Goal: Task Accomplishment & Management: Use online tool/utility

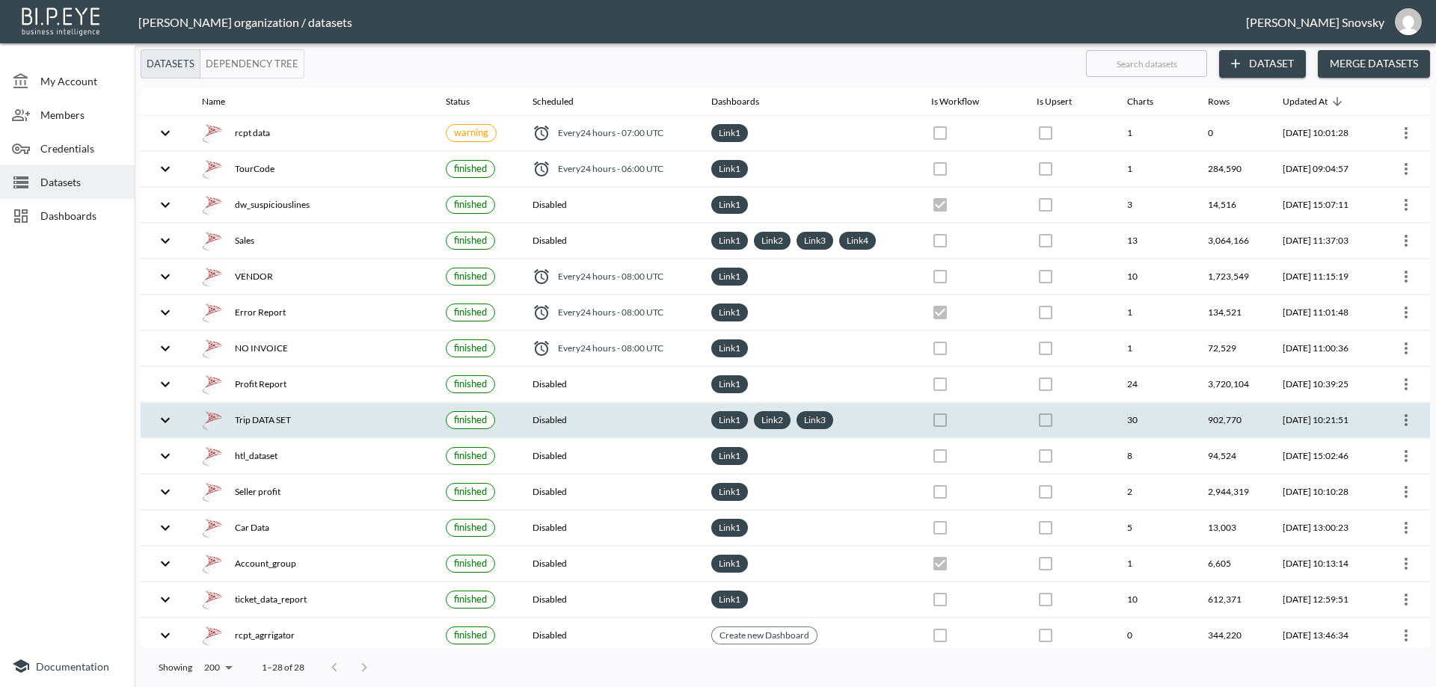
click at [342, 417] on div "Trip DATA SET" at bounding box center [312, 420] width 220 height 21
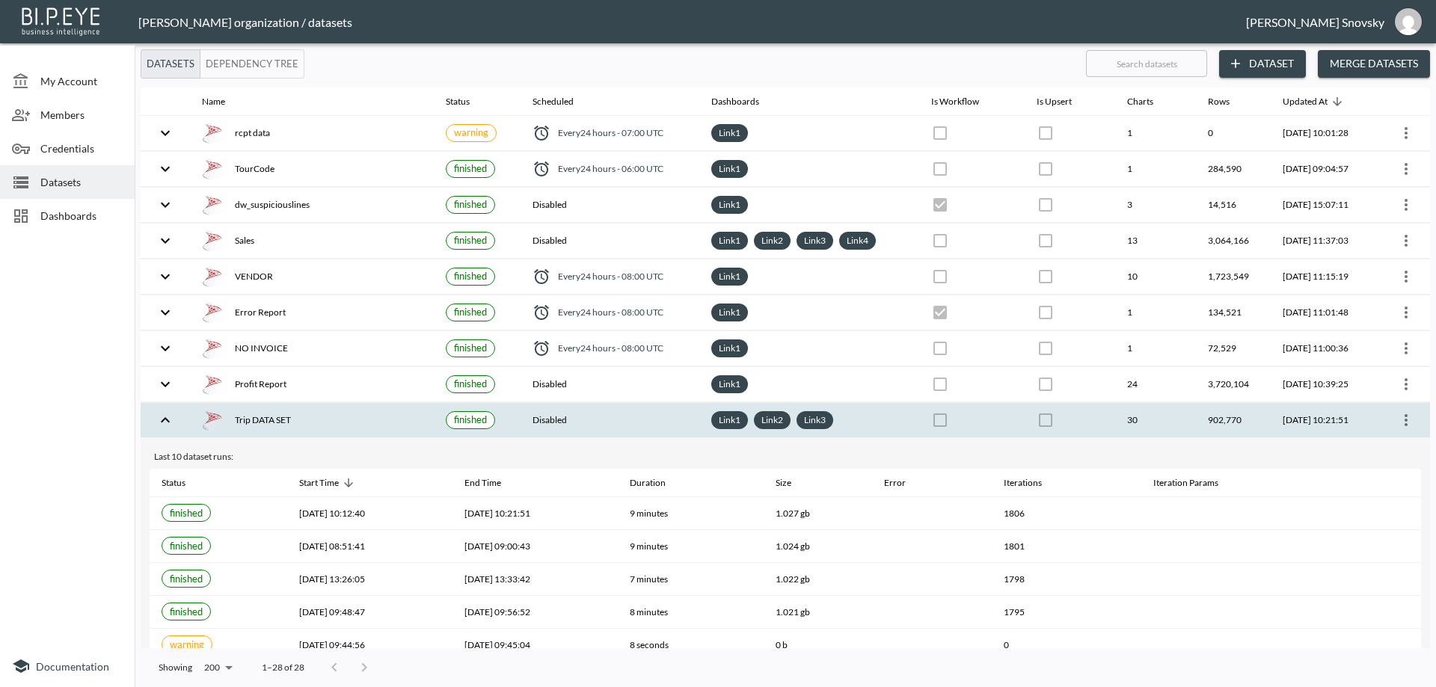
click at [1409, 426] on icon "more" at bounding box center [1406, 420] width 18 height 18
click at [1393, 455] on p "Edit Data Pipeline" at bounding box center [1361, 450] width 93 height 18
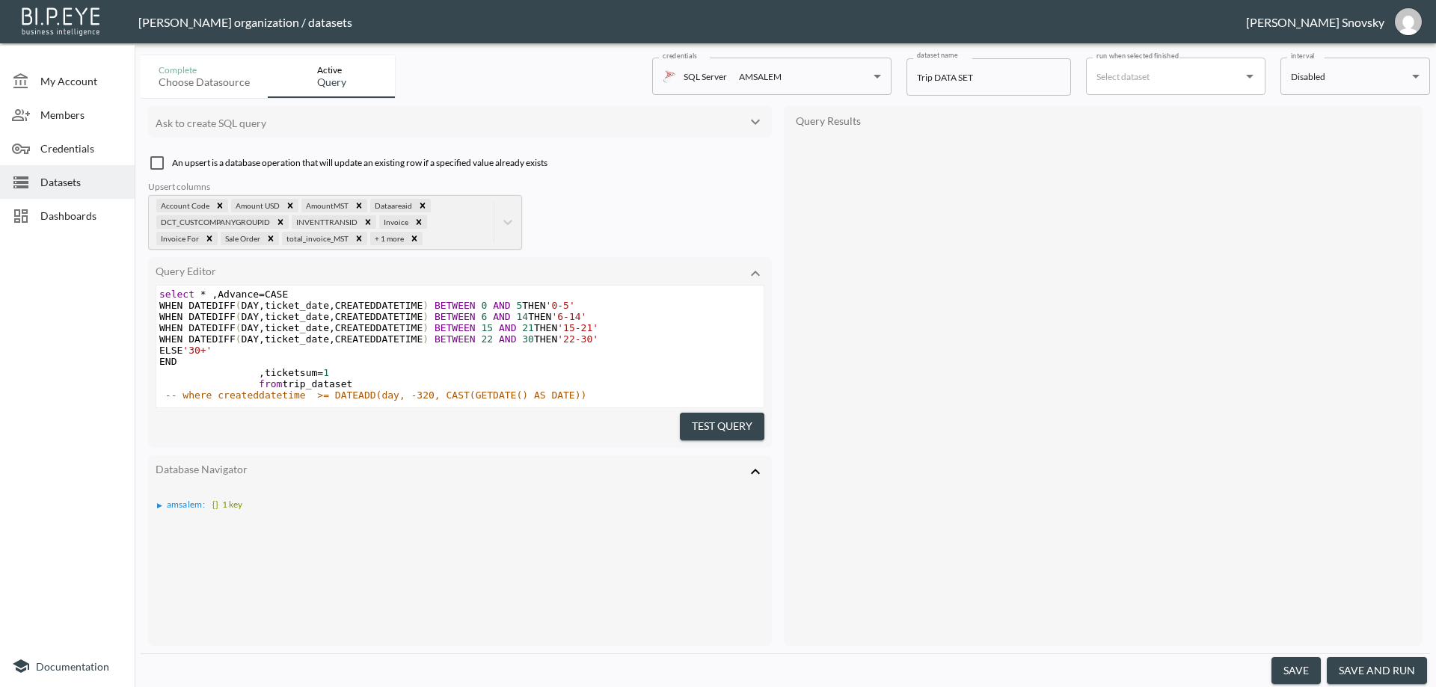
click at [1387, 671] on button "save and run" at bounding box center [1377, 671] width 100 height 28
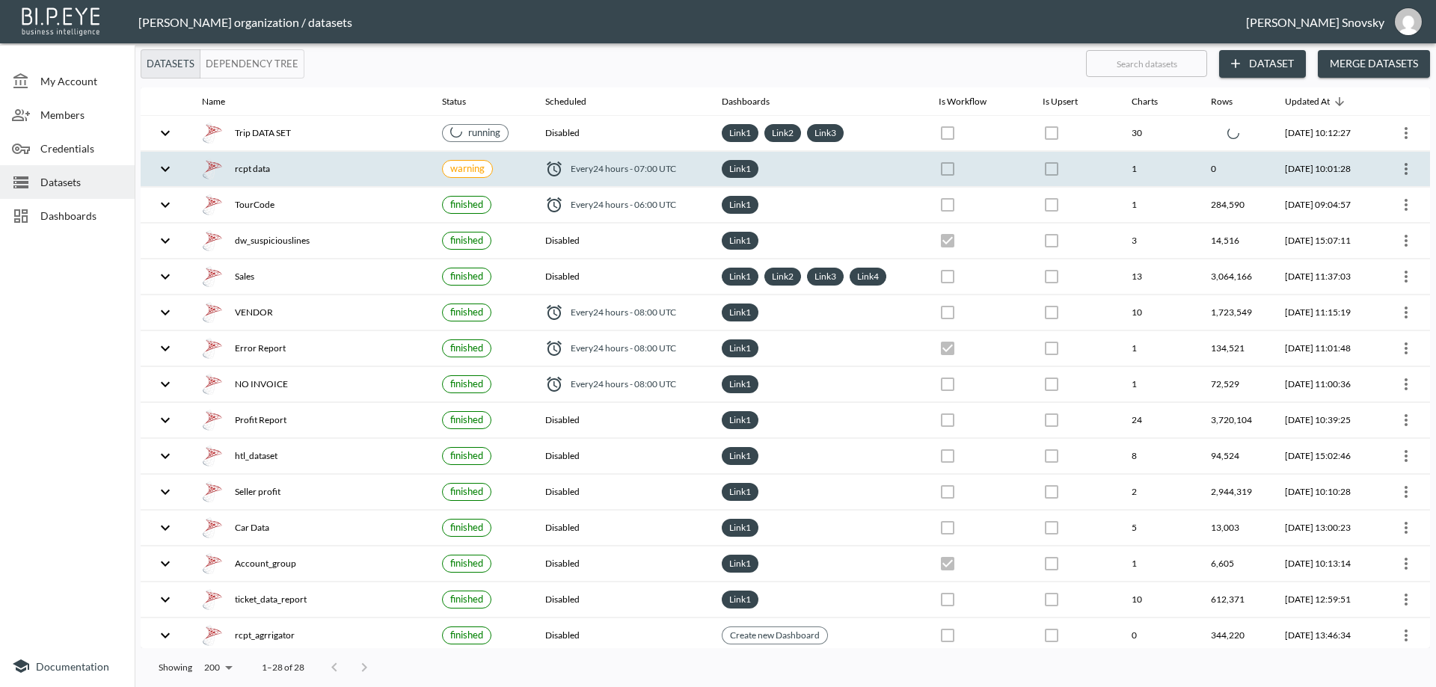
click at [344, 179] on div "rcpt data" at bounding box center [310, 169] width 216 height 21
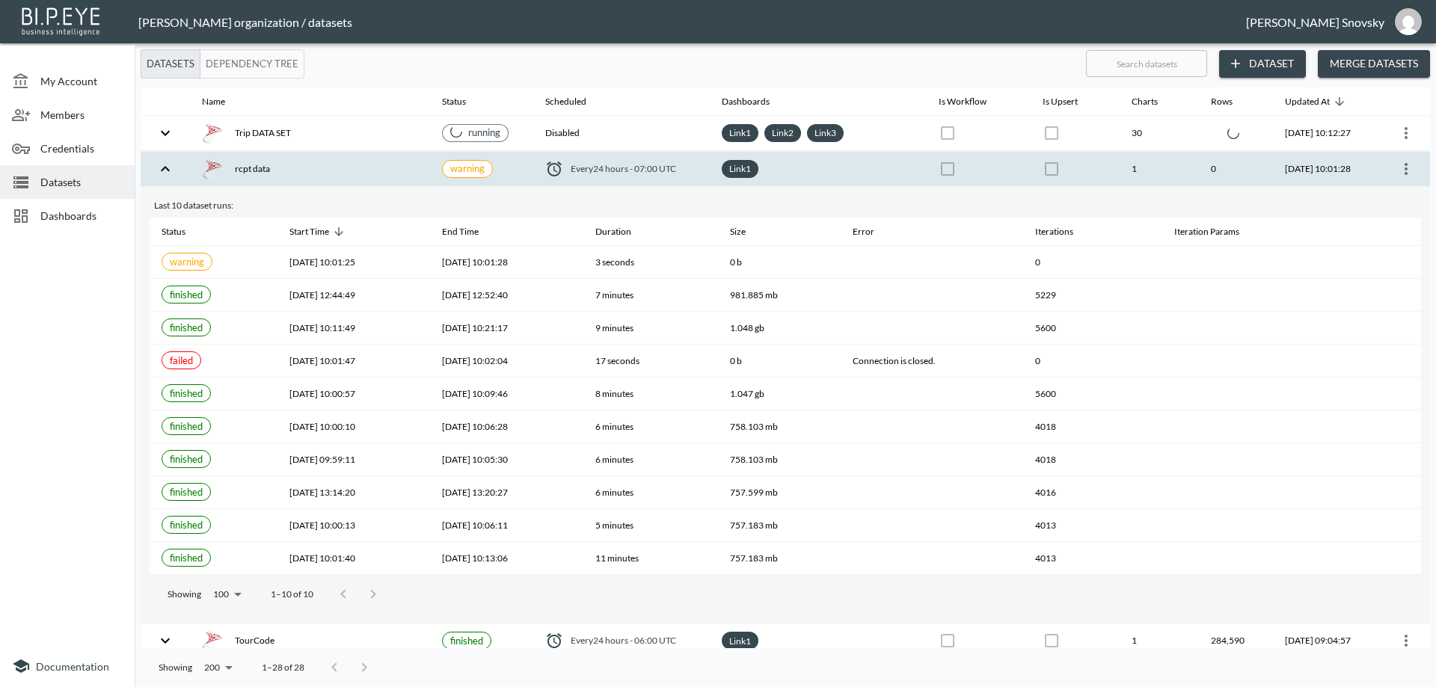
click at [1399, 171] on icon "more" at bounding box center [1406, 169] width 18 height 18
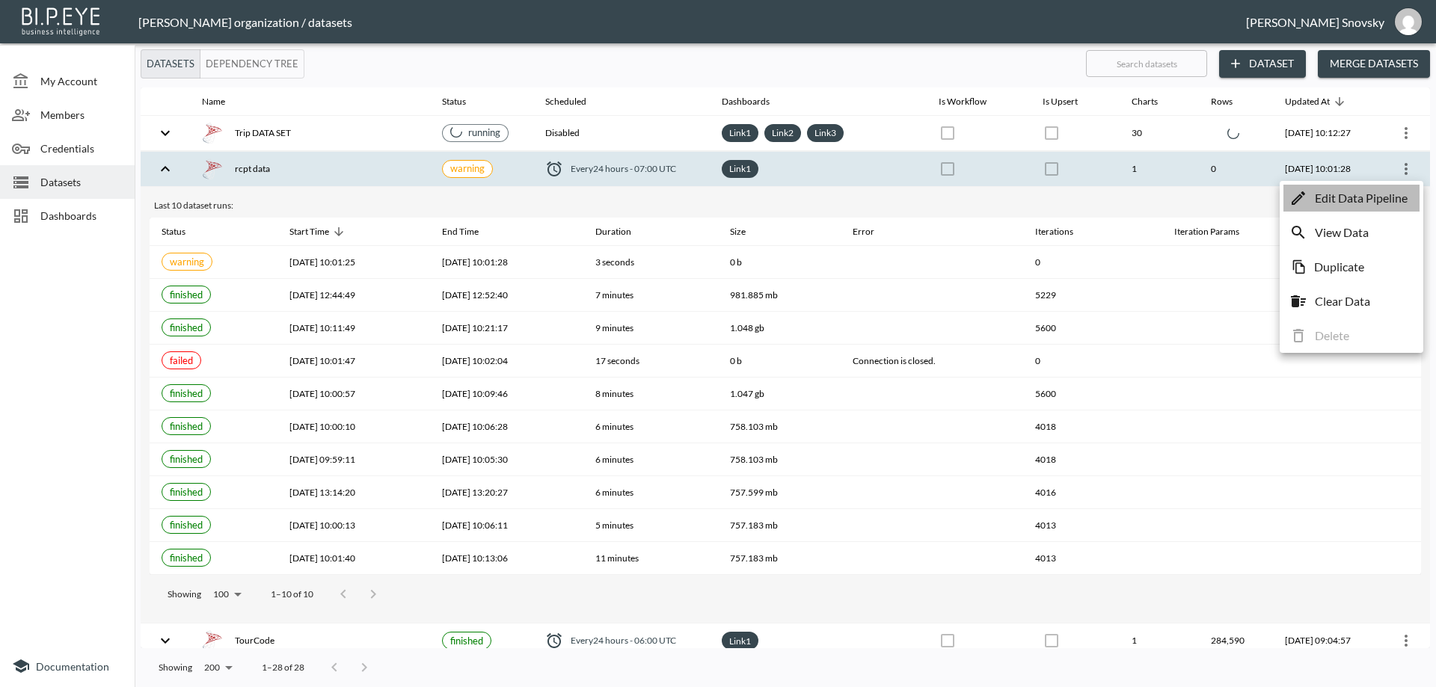
click at [1395, 188] on li "Edit Data Pipeline" at bounding box center [1351, 198] width 136 height 27
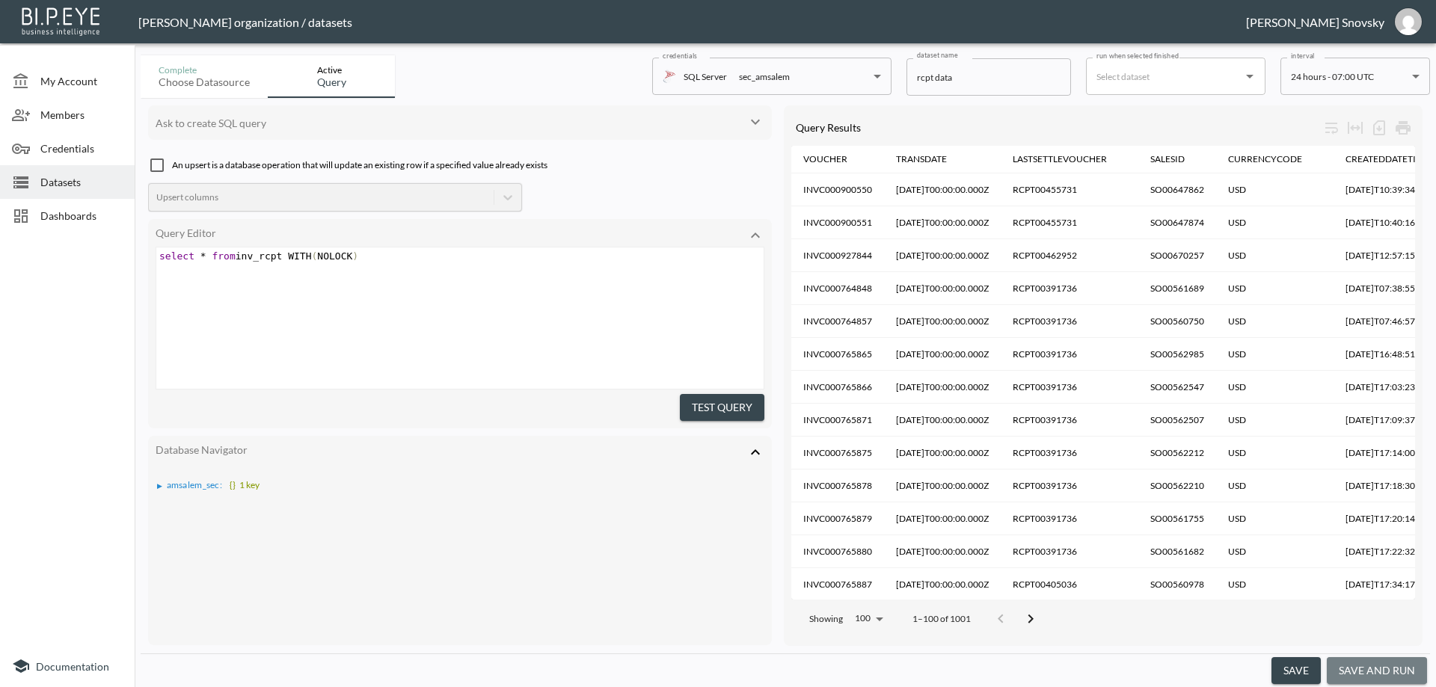
click at [1376, 666] on button "save and run" at bounding box center [1377, 671] width 100 height 28
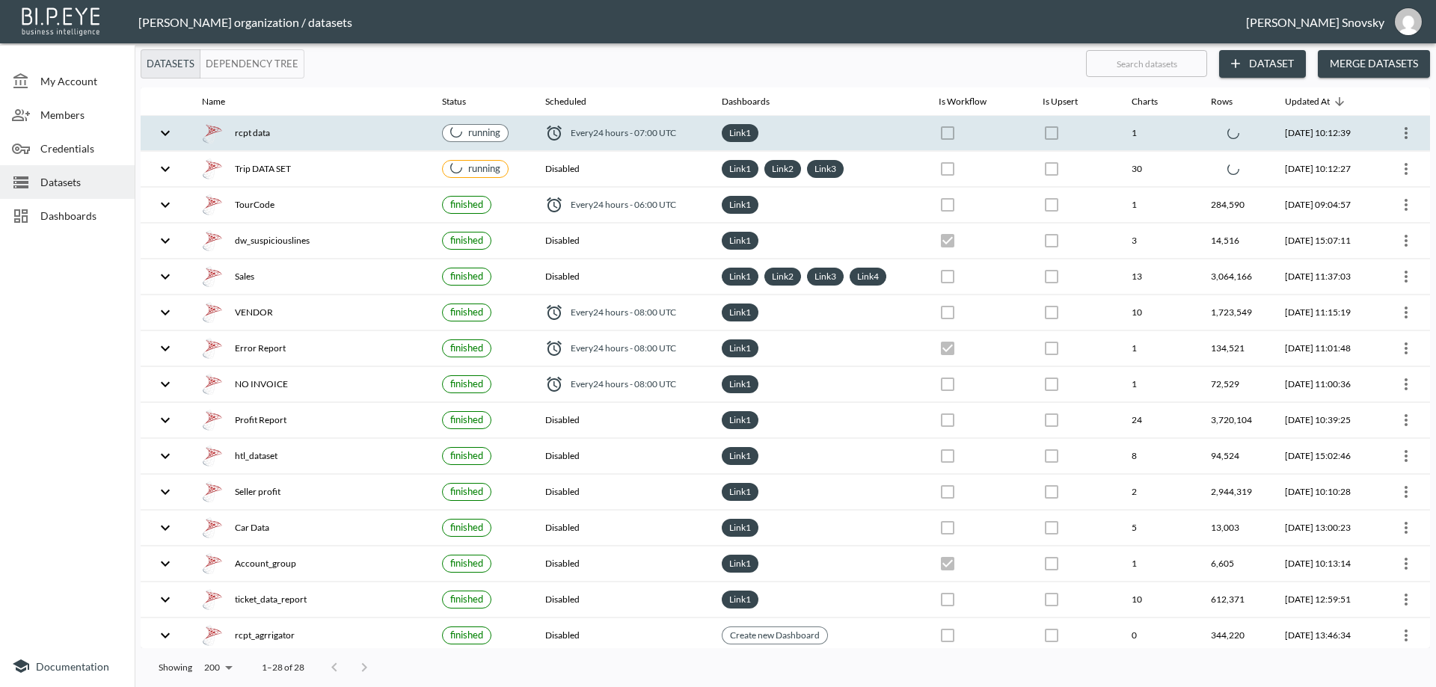
click at [360, 137] on div "rcpt data" at bounding box center [310, 133] width 216 height 21
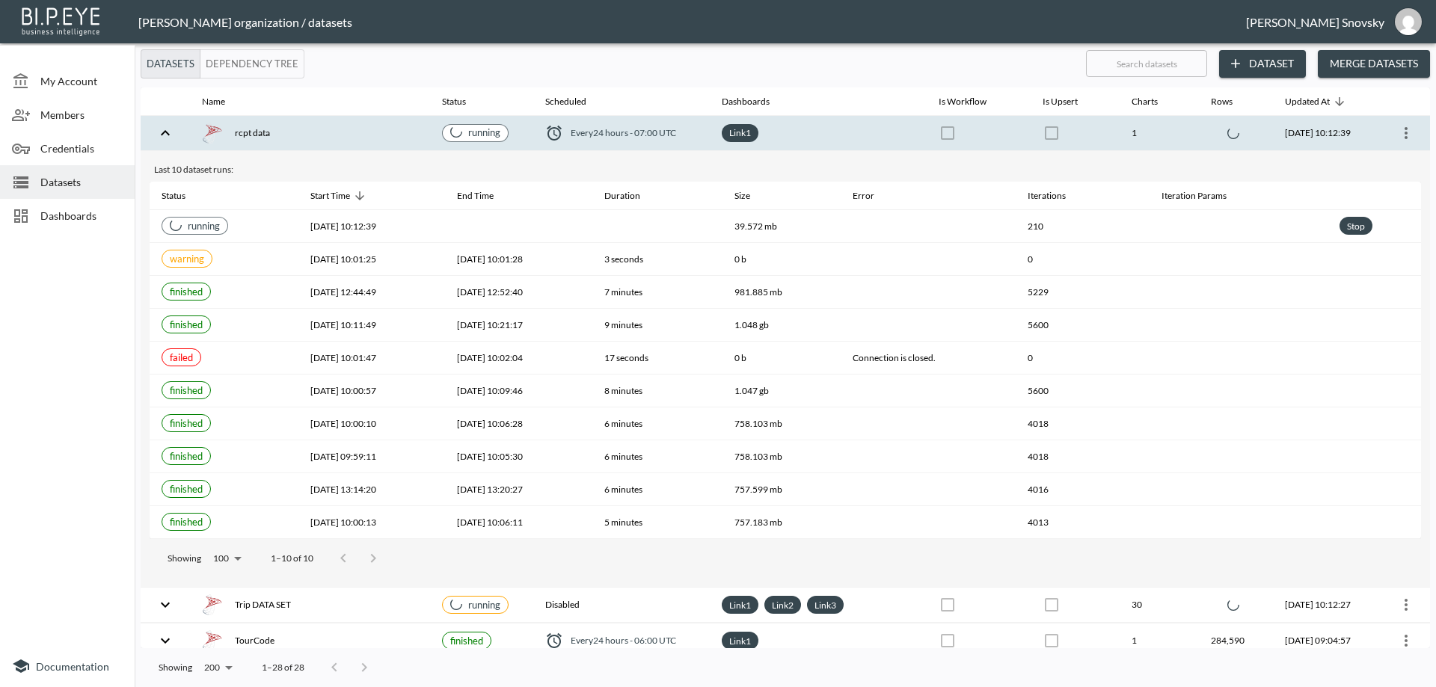
click at [367, 135] on div "rcpt data" at bounding box center [310, 133] width 216 height 21
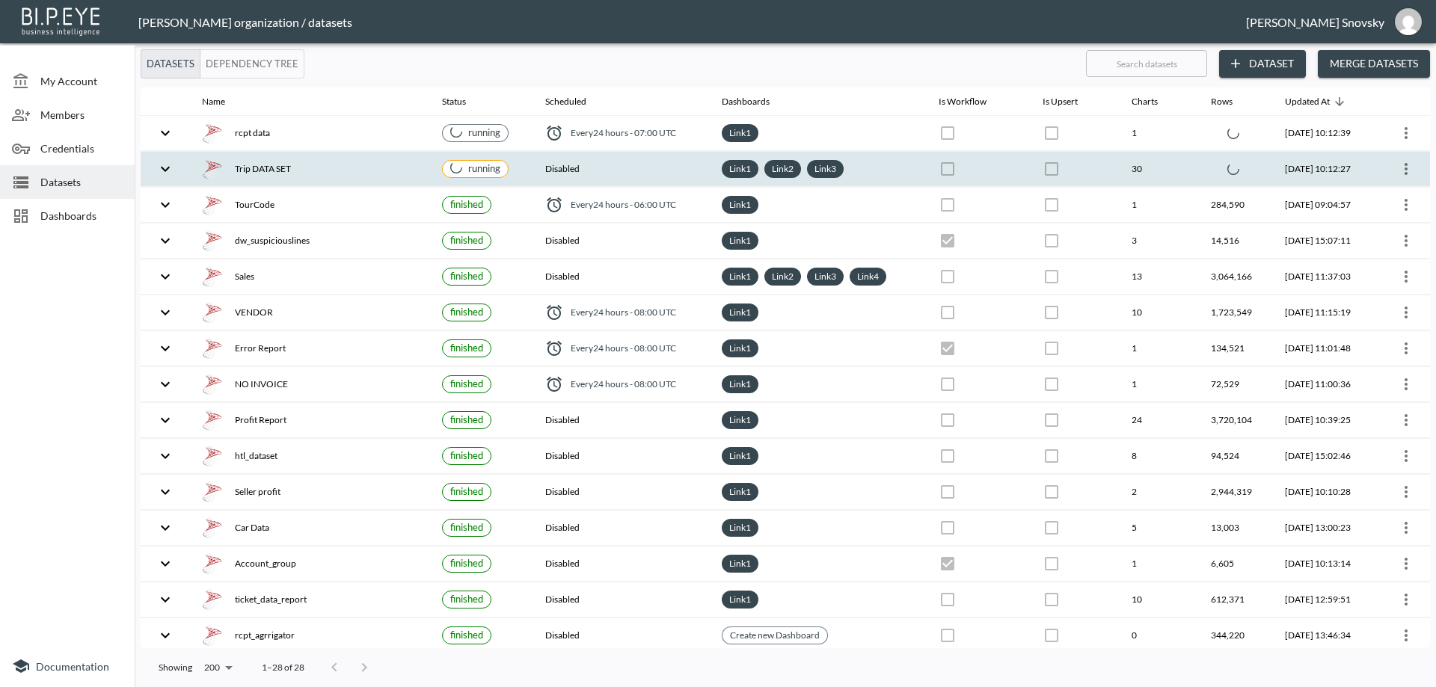
click at [369, 167] on div "Trip DATA SET" at bounding box center [310, 169] width 216 height 21
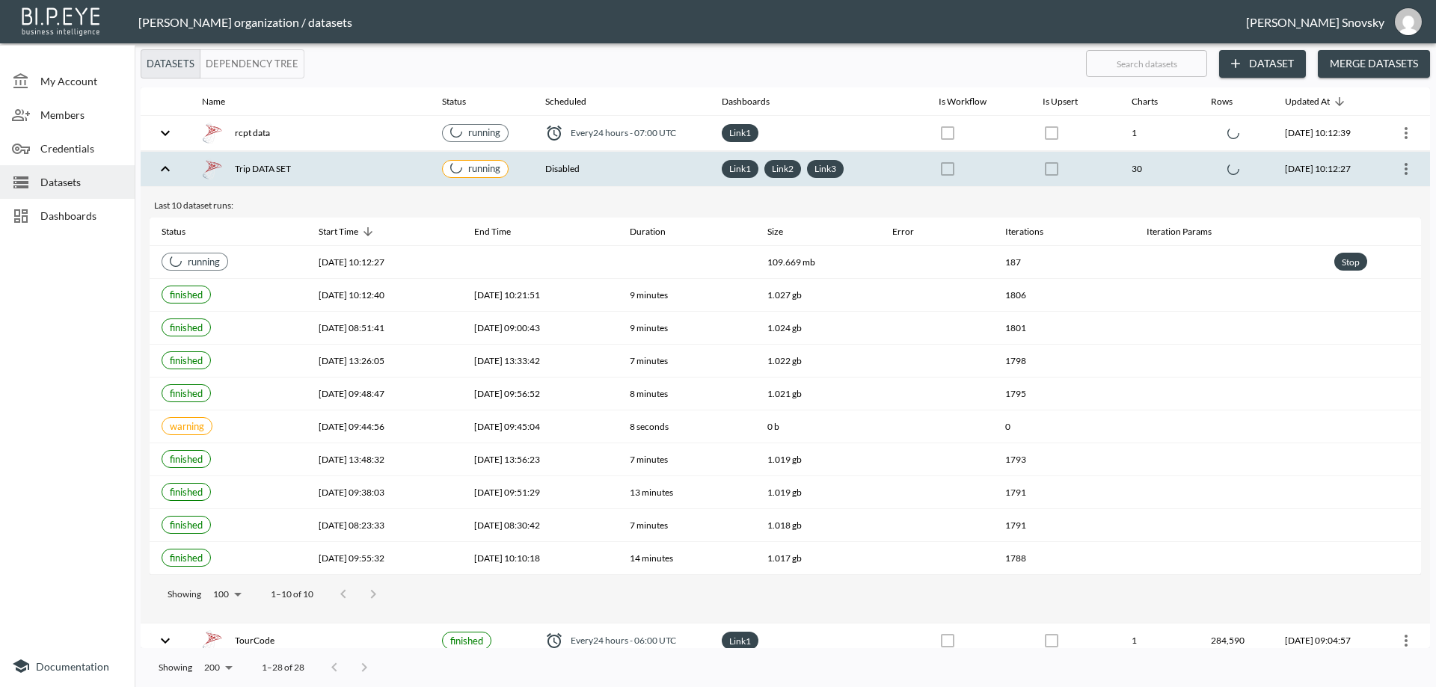
click at [371, 167] on div "Trip DATA SET" at bounding box center [310, 169] width 216 height 21
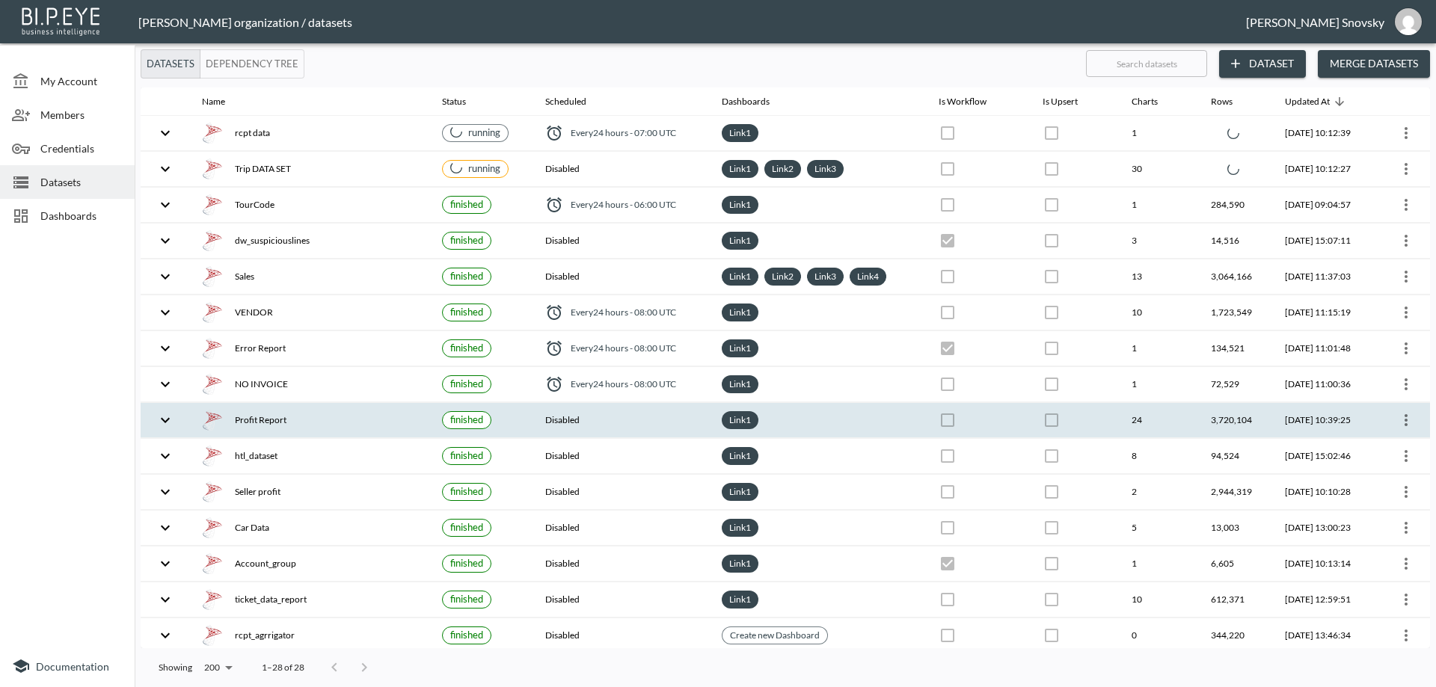
click at [1401, 422] on icon "more" at bounding box center [1406, 420] width 18 height 18
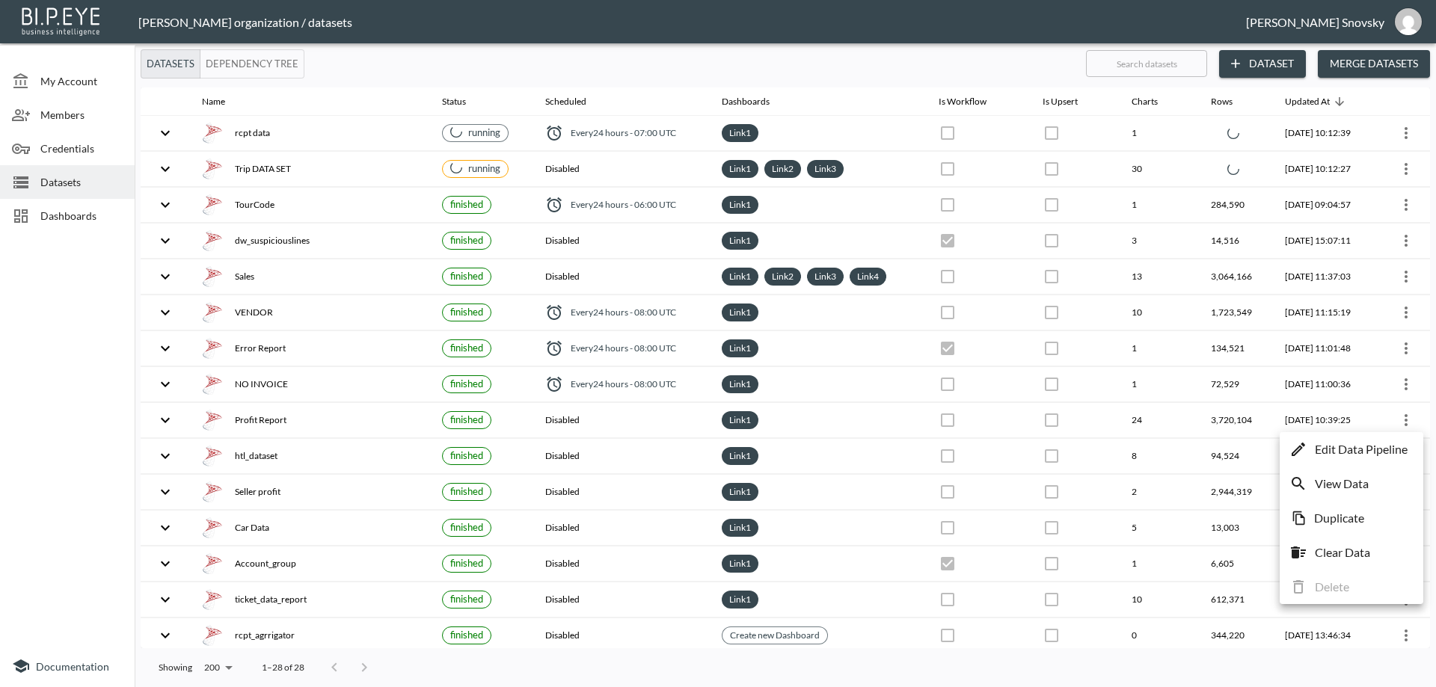
click at [1384, 441] on p "Edit Data Pipeline" at bounding box center [1361, 450] width 93 height 18
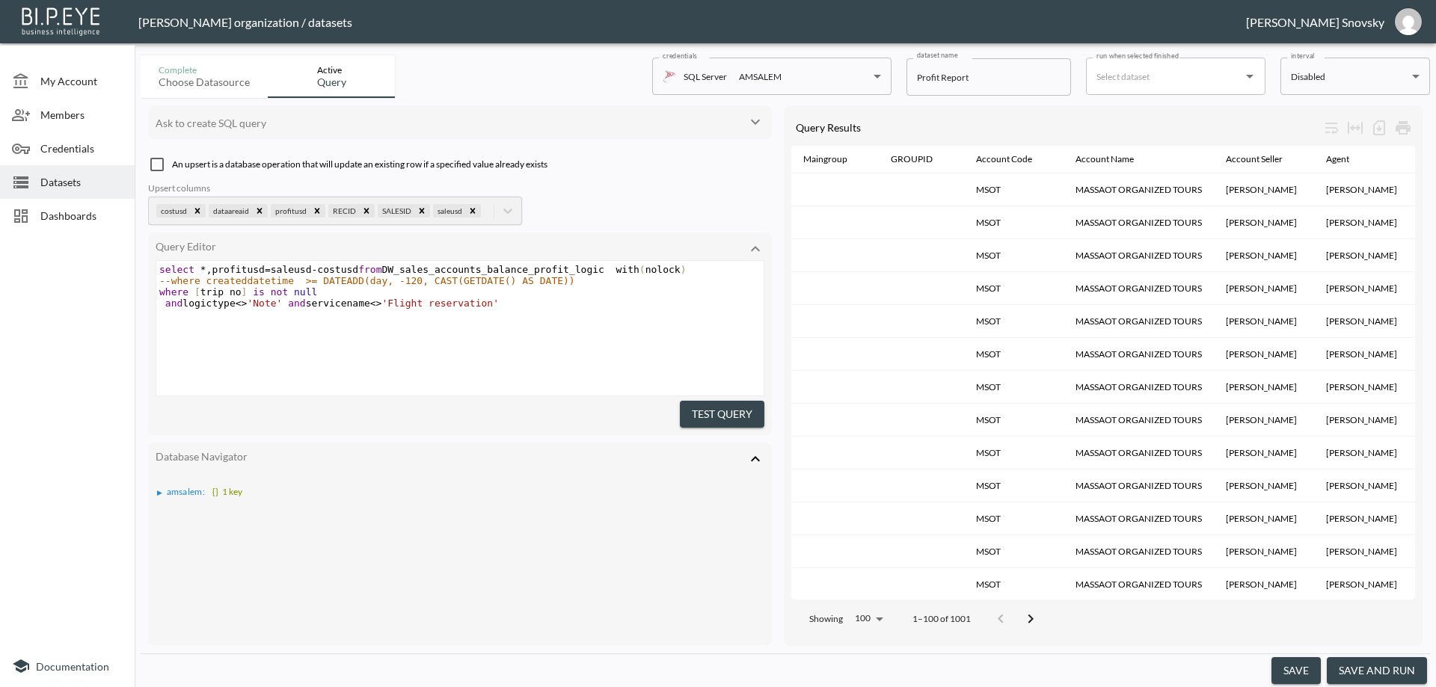
click at [1381, 663] on button "save and run" at bounding box center [1377, 671] width 100 height 28
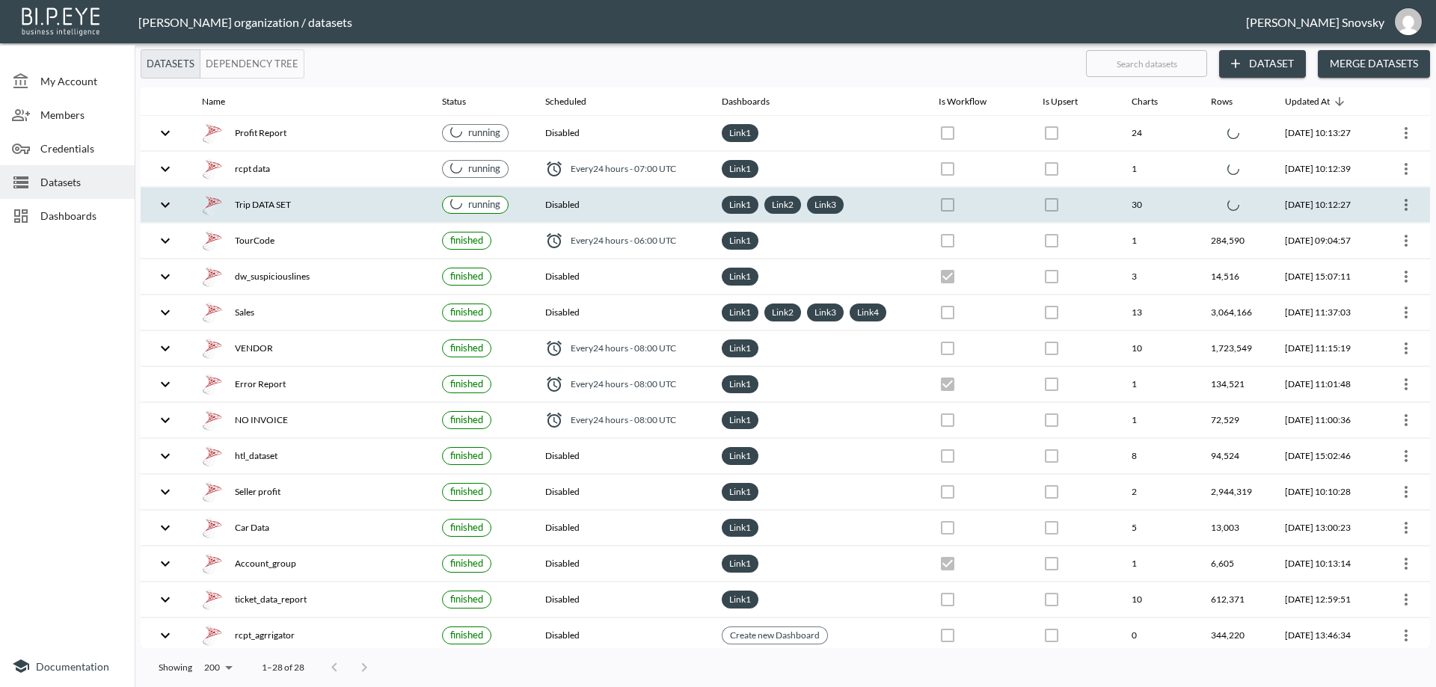
click at [302, 202] on div "Trip DATA SET" at bounding box center [310, 204] width 216 height 21
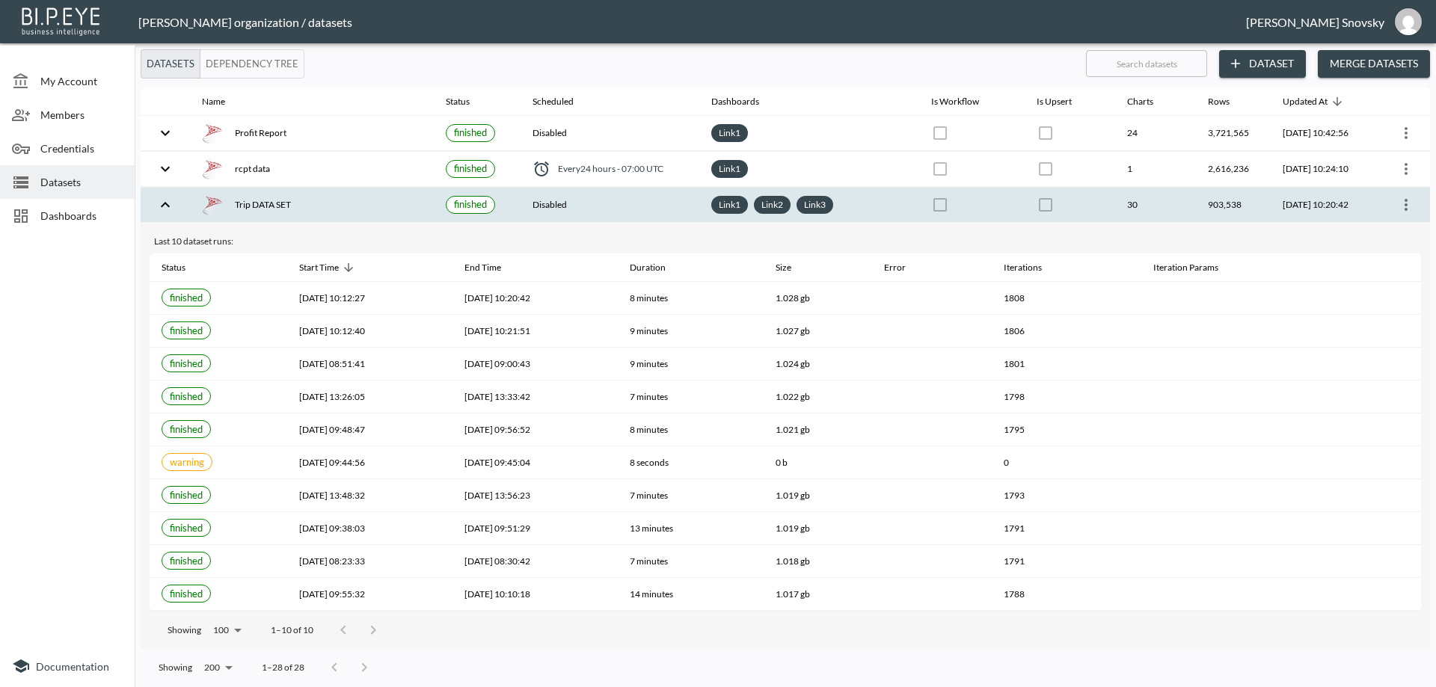
click at [384, 197] on div "Trip DATA SET" at bounding box center [312, 204] width 220 height 21
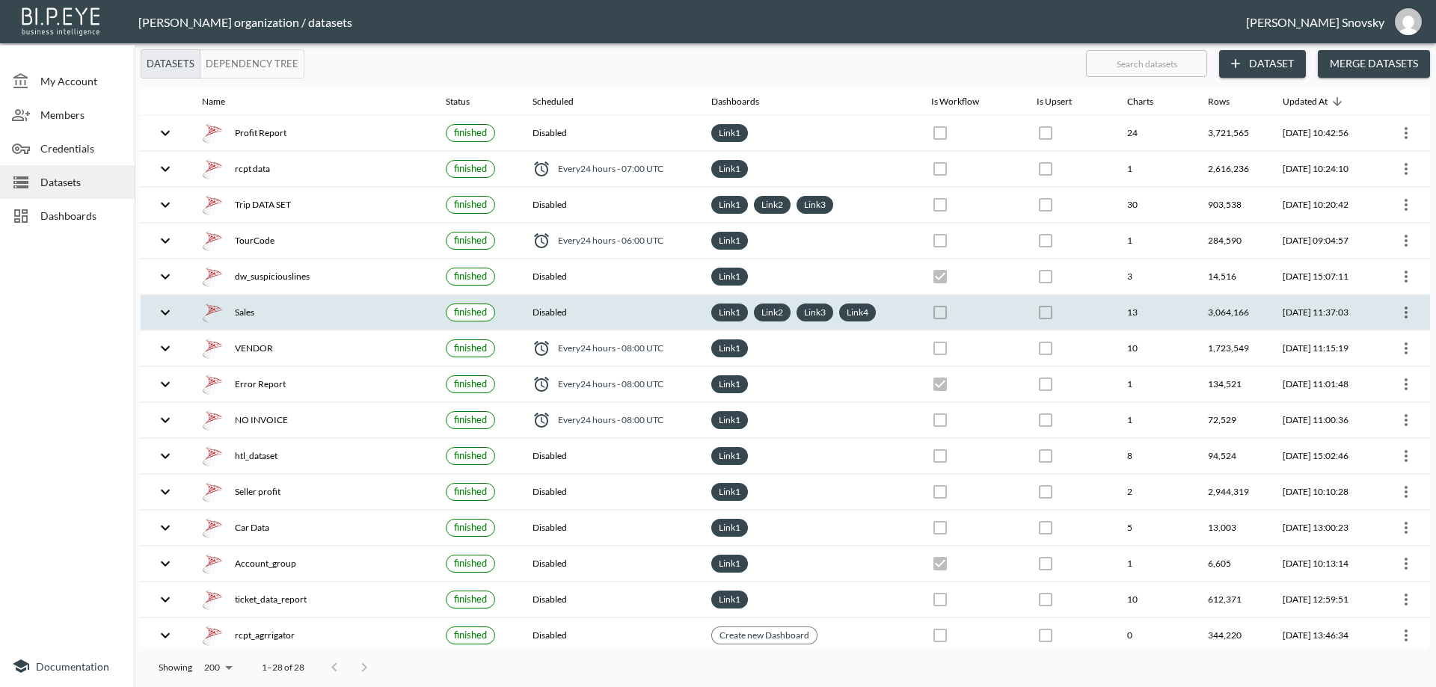
click at [1399, 313] on icon "more" at bounding box center [1406, 313] width 18 height 18
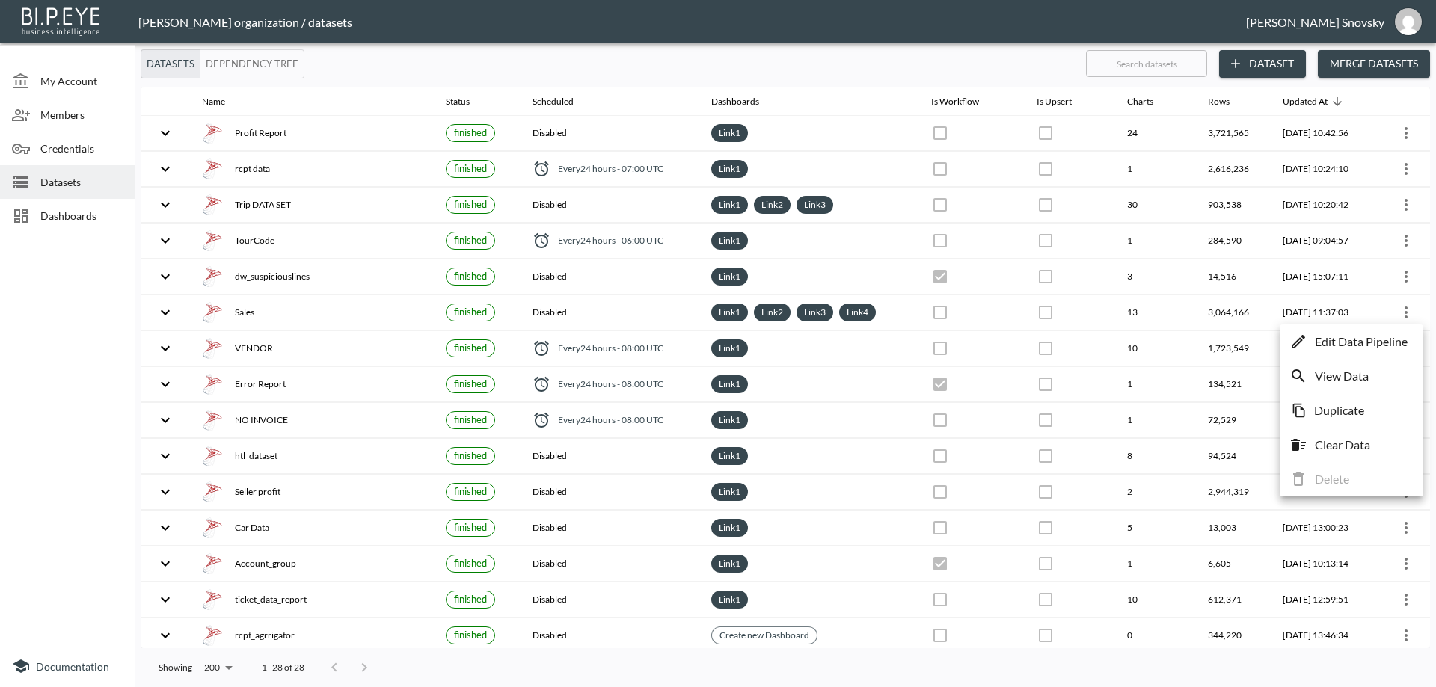
click at [1378, 331] on li "Edit Data Pipeline" at bounding box center [1351, 341] width 136 height 27
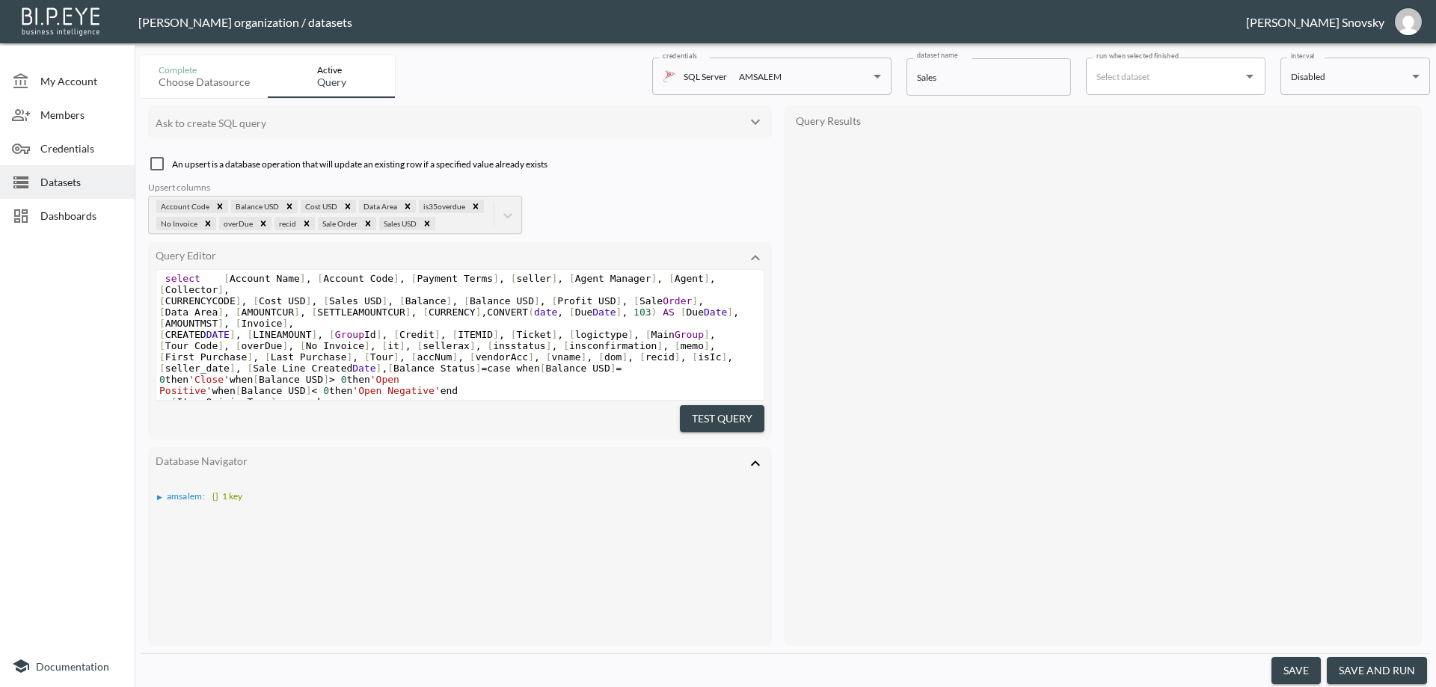
click at [1356, 674] on button "save and run" at bounding box center [1377, 671] width 100 height 28
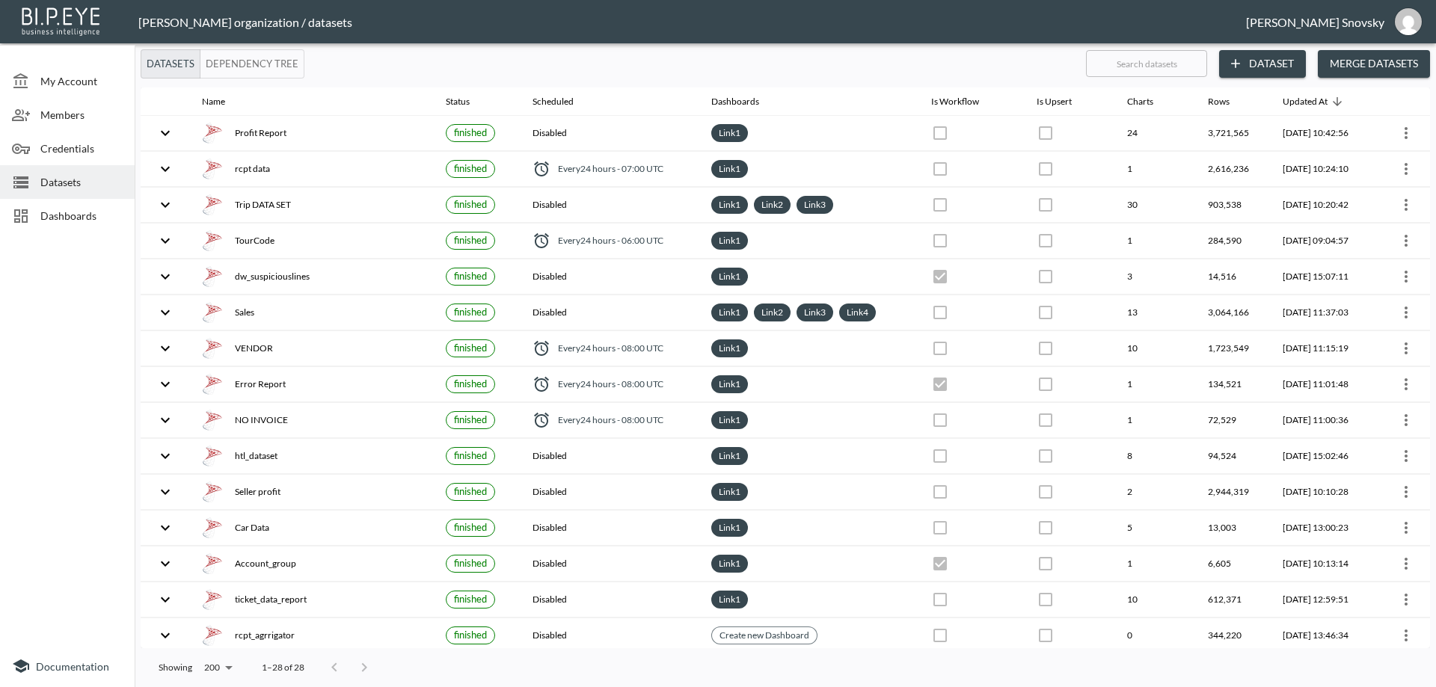
checkbox input "false"
checkbox input "true"
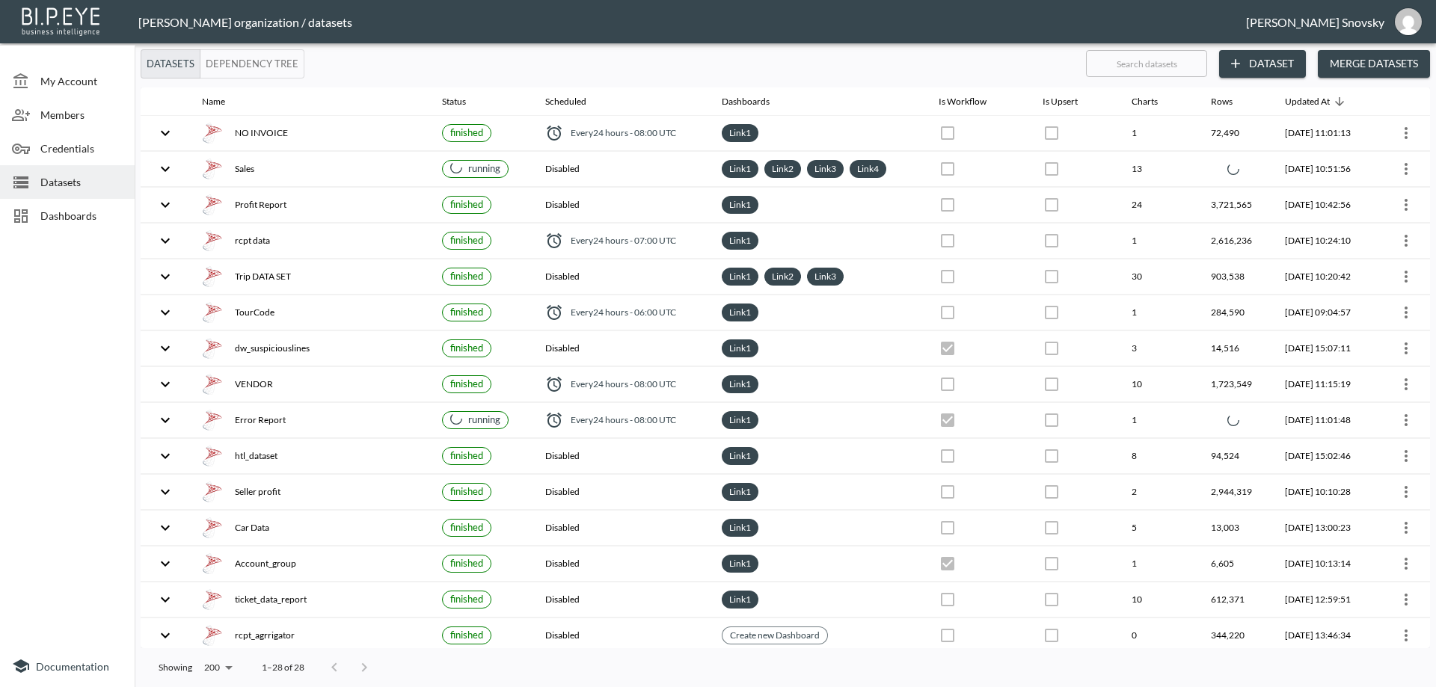
checkbox input "false"
checkbox input "true"
checkbox input "false"
checkbox input "true"
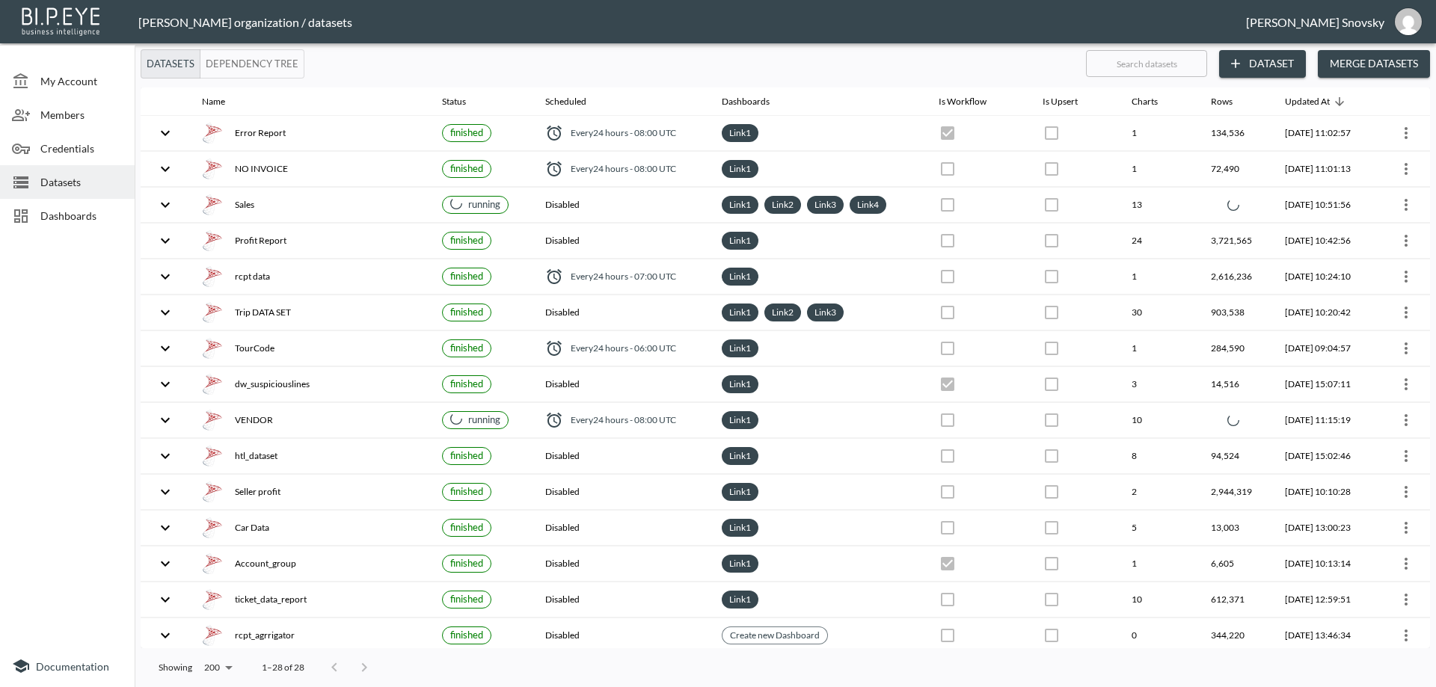
checkbox input "true"
checkbox input "false"
checkbox input "true"
checkbox input "false"
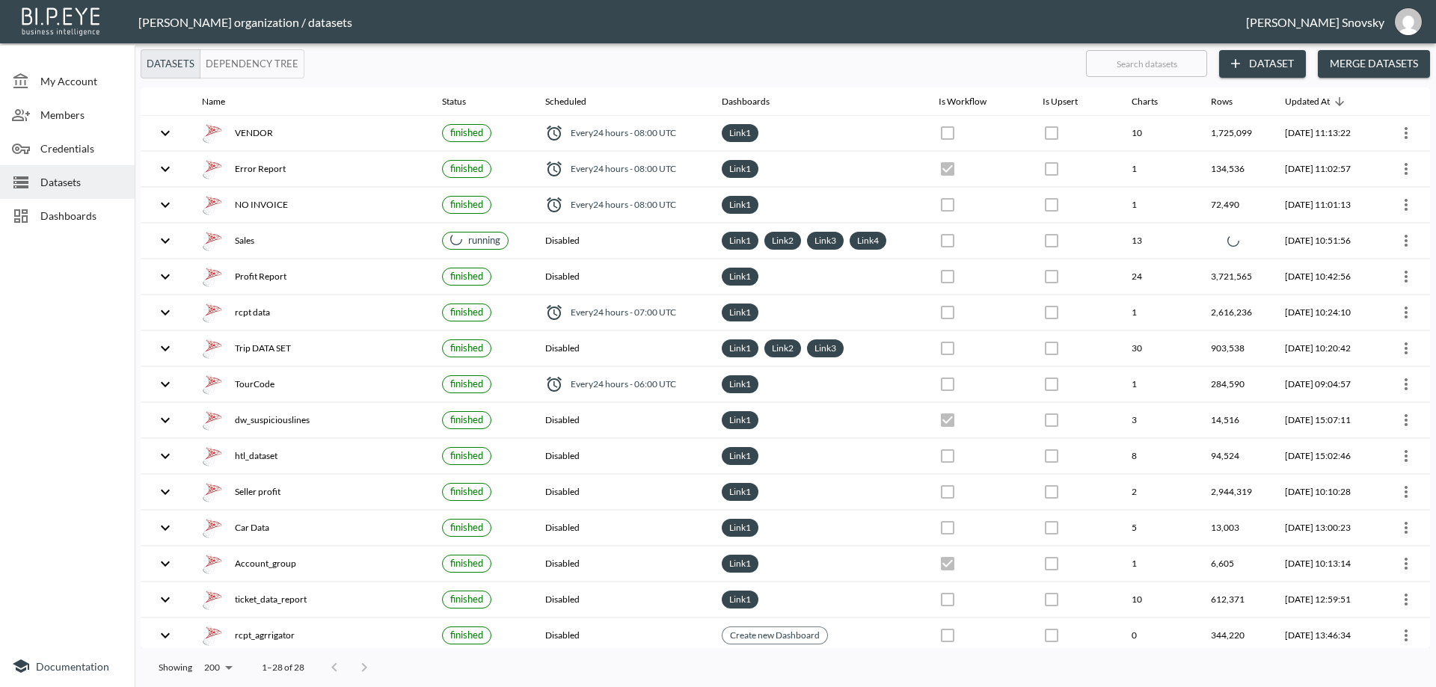
checkbox input "false"
checkbox input "true"
checkbox input "false"
checkbox input "true"
